Goal: Task Accomplishment & Management: Use online tool/utility

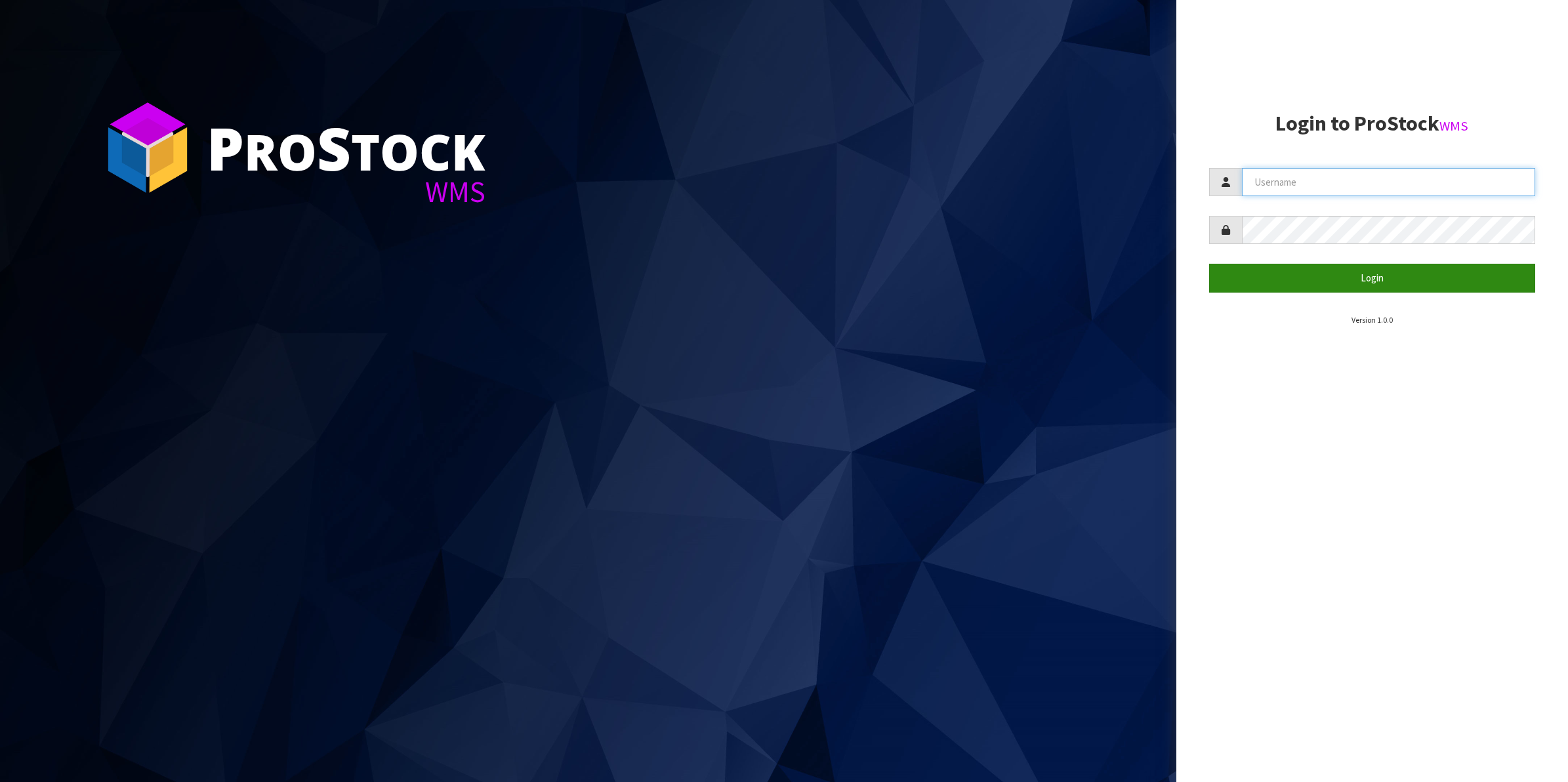
type input "SHEPHERD"
click at [1276, 286] on button "Login" at bounding box center [1372, 278] width 327 height 28
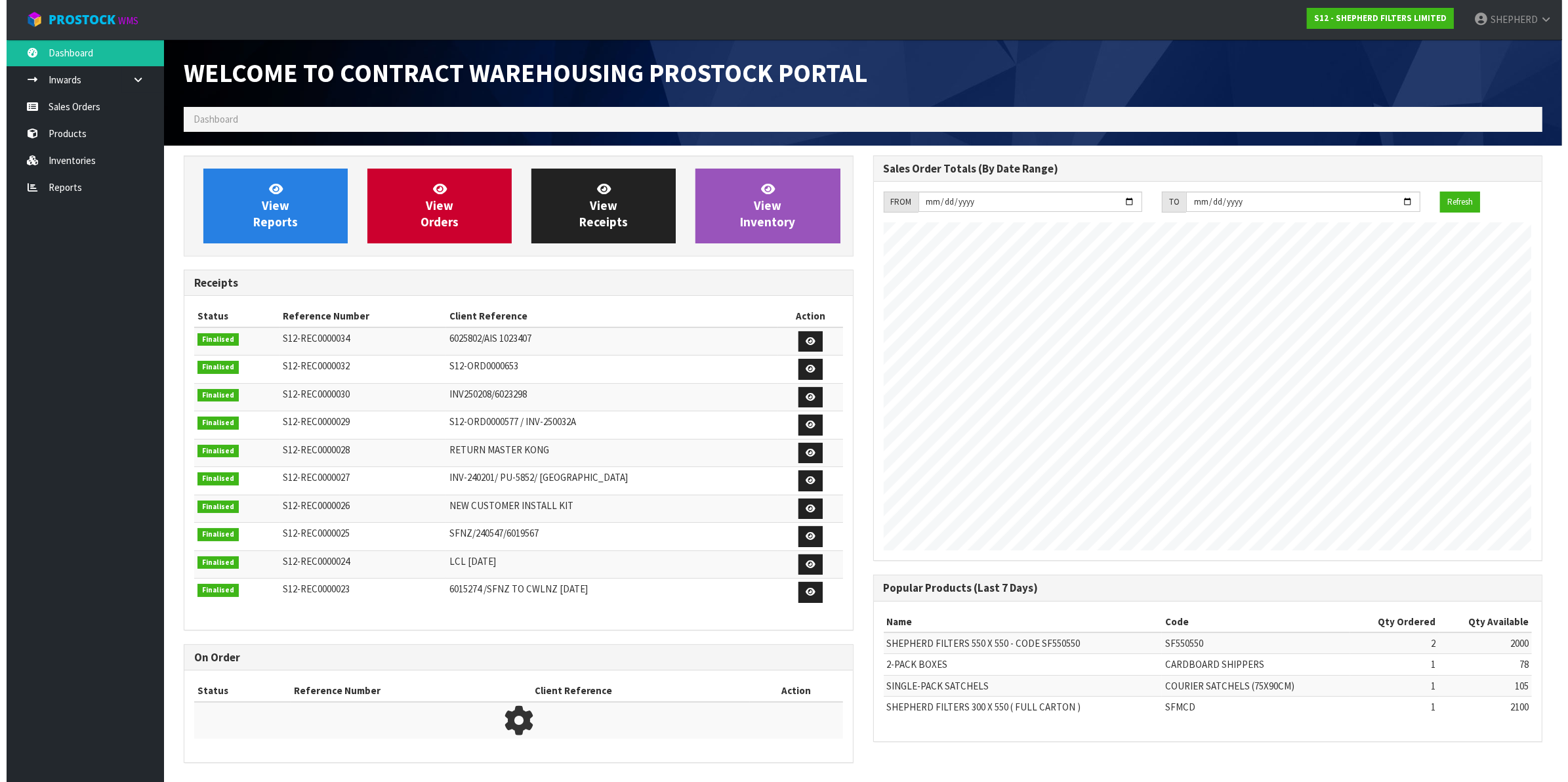
scroll to position [601, 696]
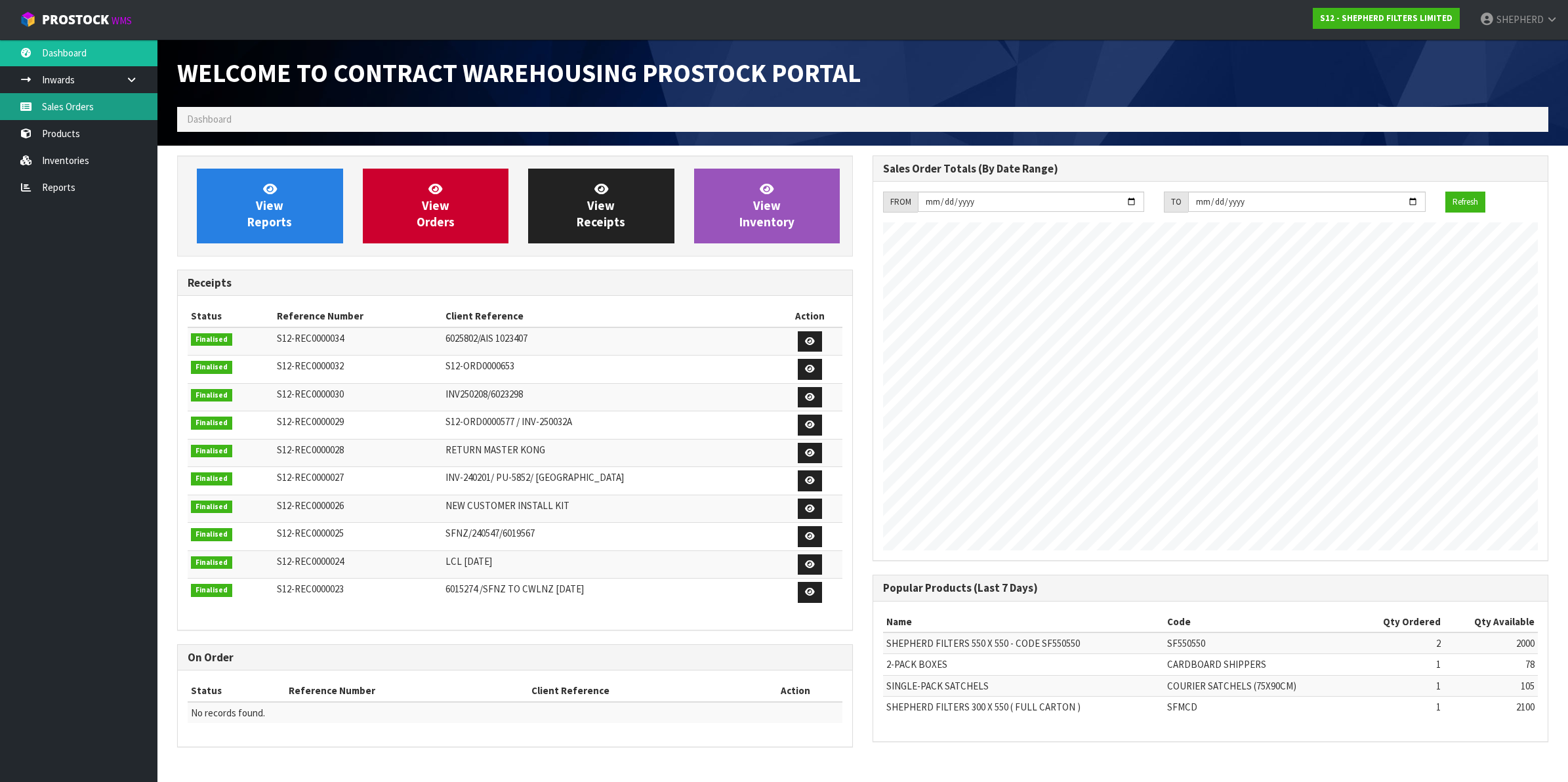
click at [63, 109] on link "Sales Orders" at bounding box center [79, 107] width 157 height 27
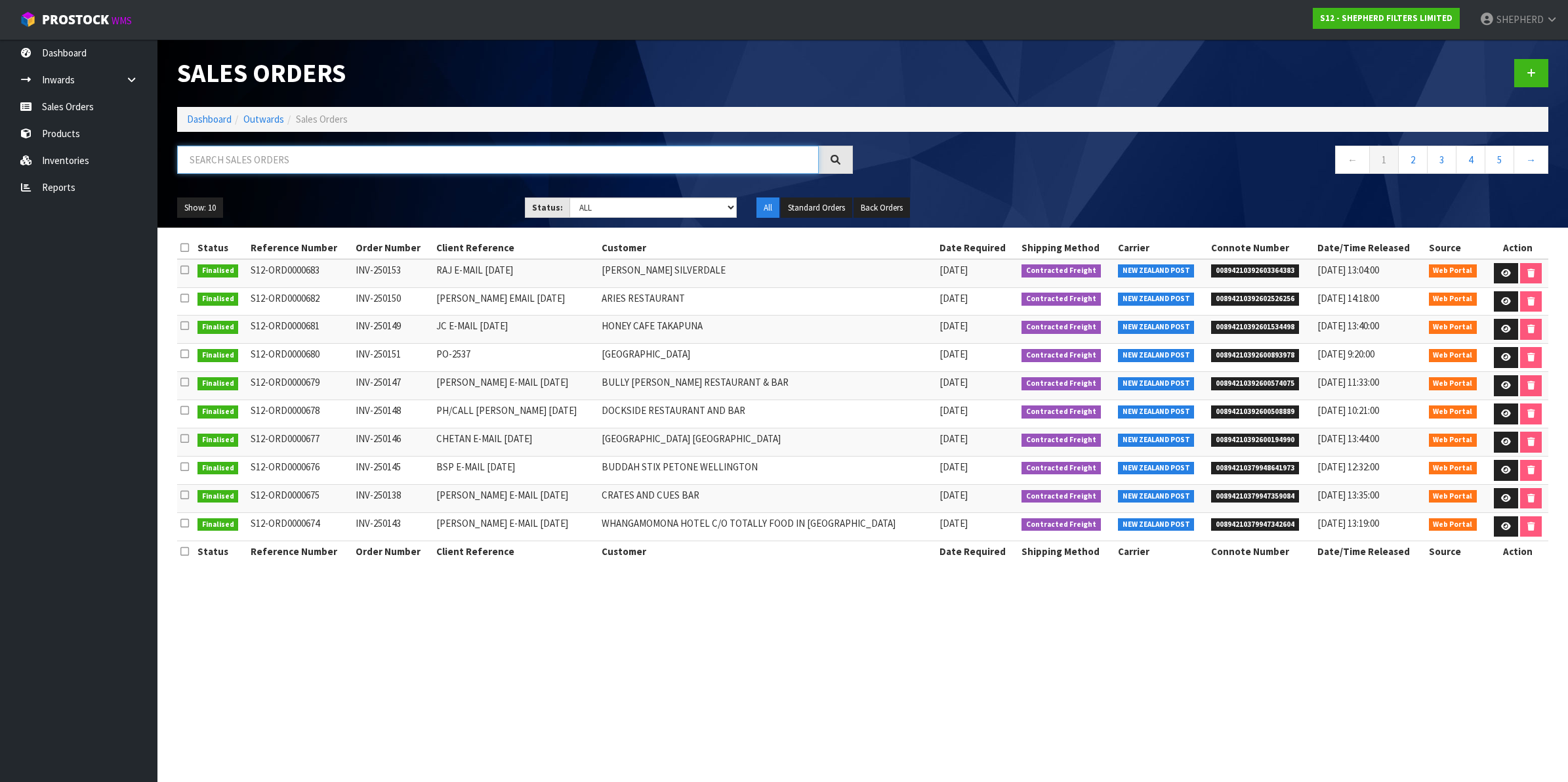
click at [284, 162] on input "text" at bounding box center [497, 159] width 642 height 28
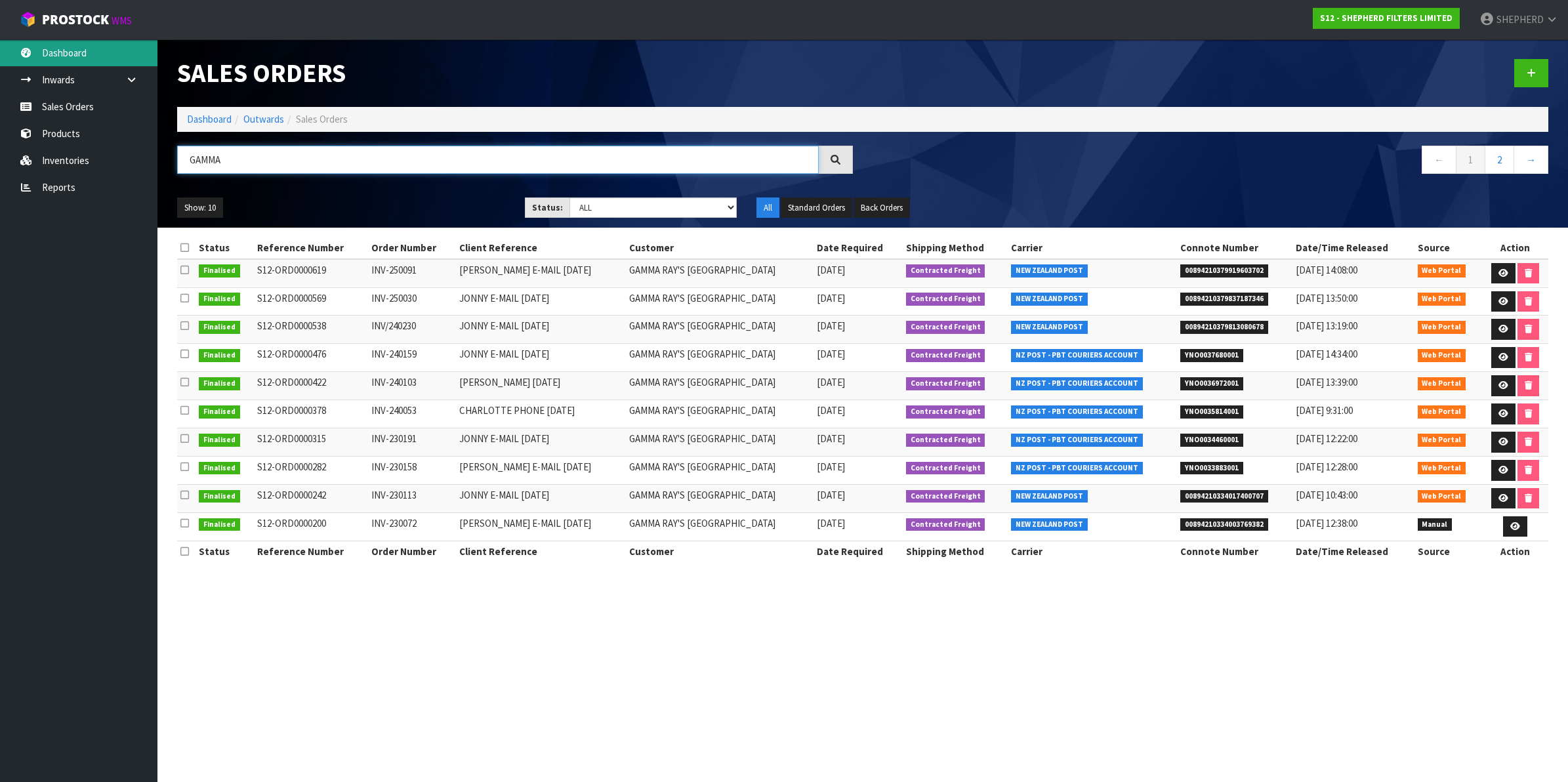
type input "GAMMA"
click at [78, 53] on link "Dashboard" at bounding box center [79, 52] width 157 height 27
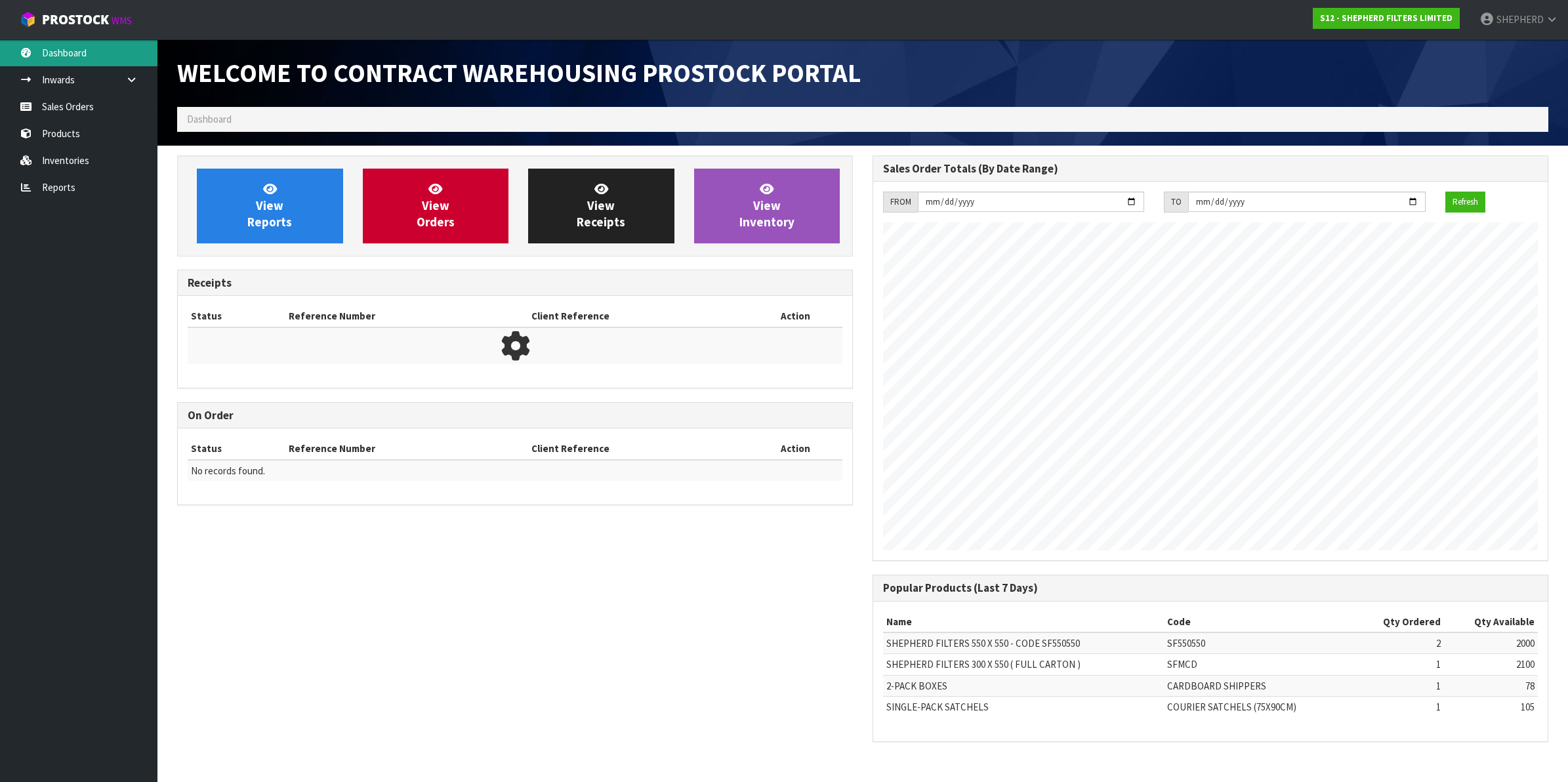
scroll to position [601, 696]
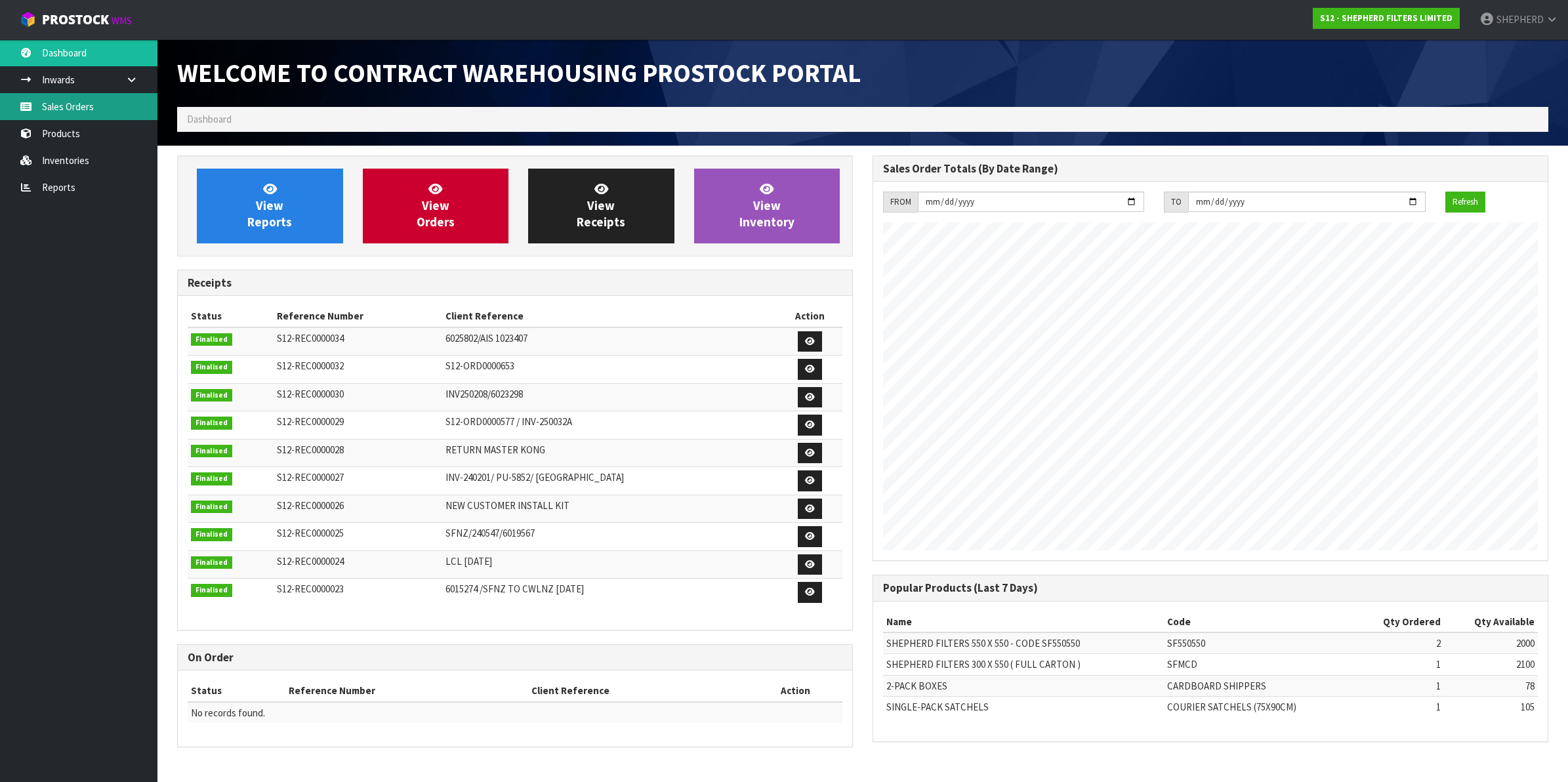
click at [70, 105] on link "Sales Orders" at bounding box center [79, 107] width 157 height 27
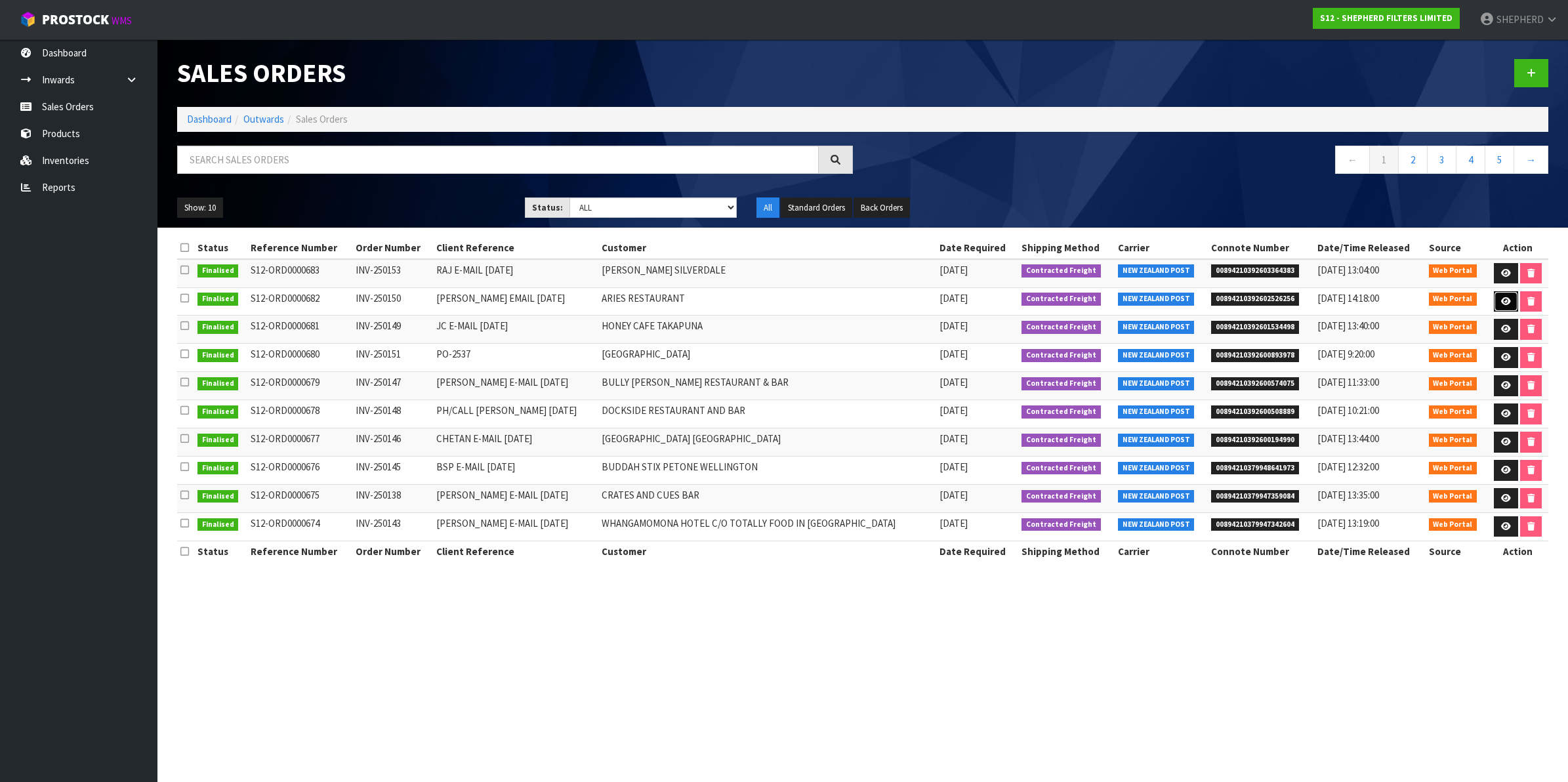
click at [1500, 297] on icon at bounding box center [1505, 301] width 10 height 8
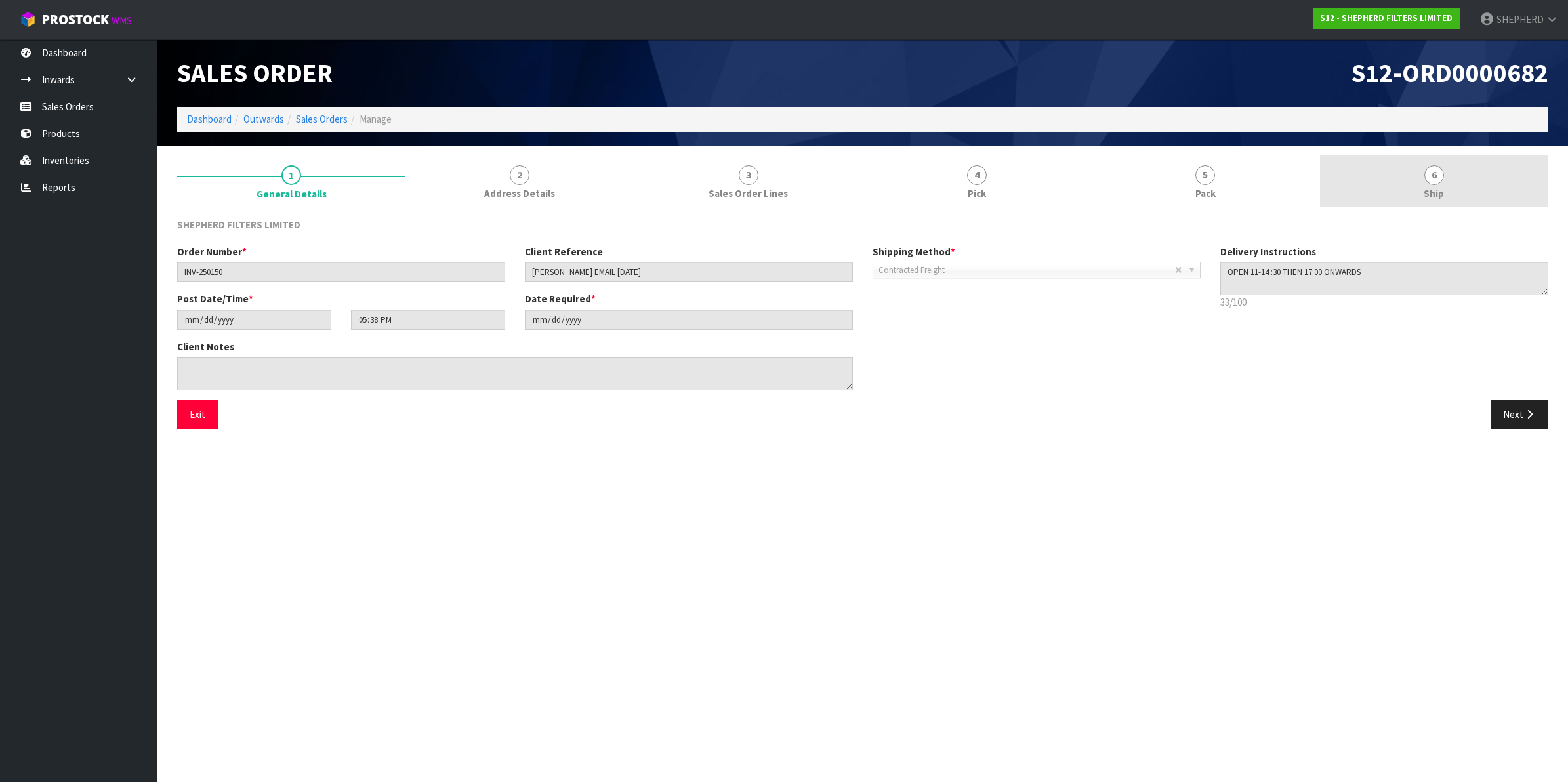
click at [1440, 179] on span "6" at bounding box center [1434, 174] width 19 height 19
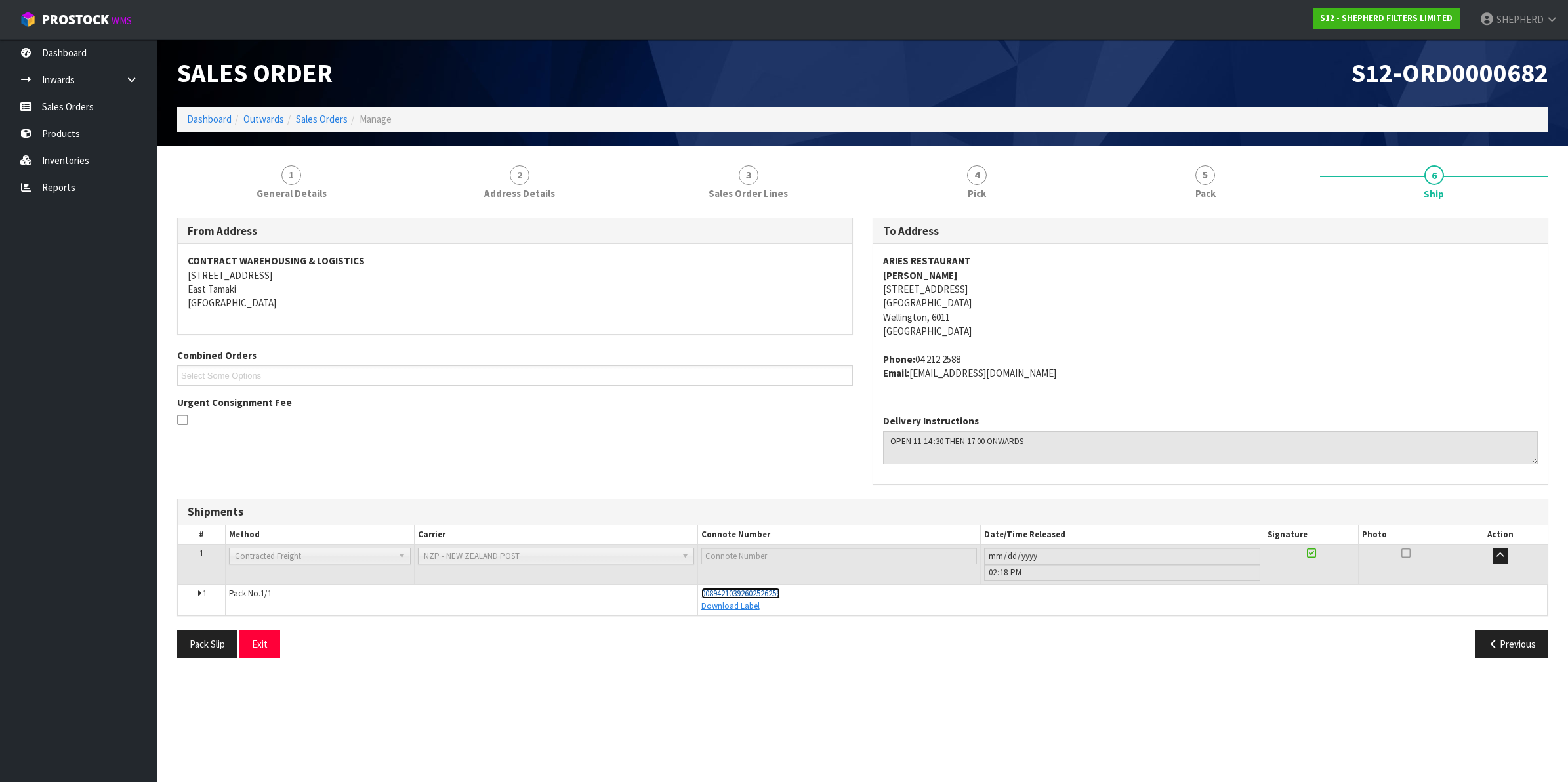
click at [770, 590] on span "00894210392602526256" at bounding box center [740, 594] width 79 height 11
